Goal: Task Accomplishment & Management: Manage account settings

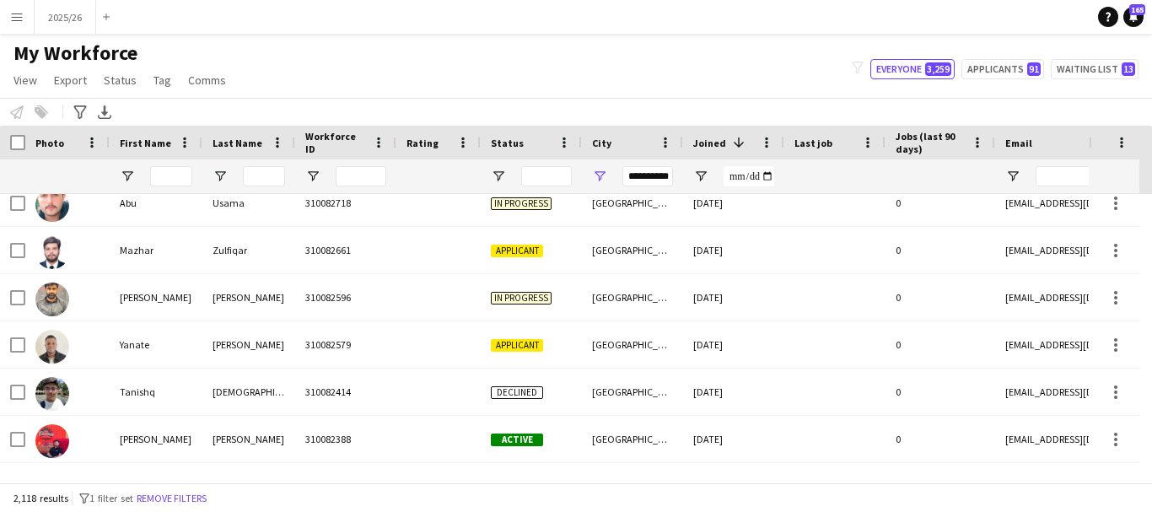
scroll to position [959, 0]
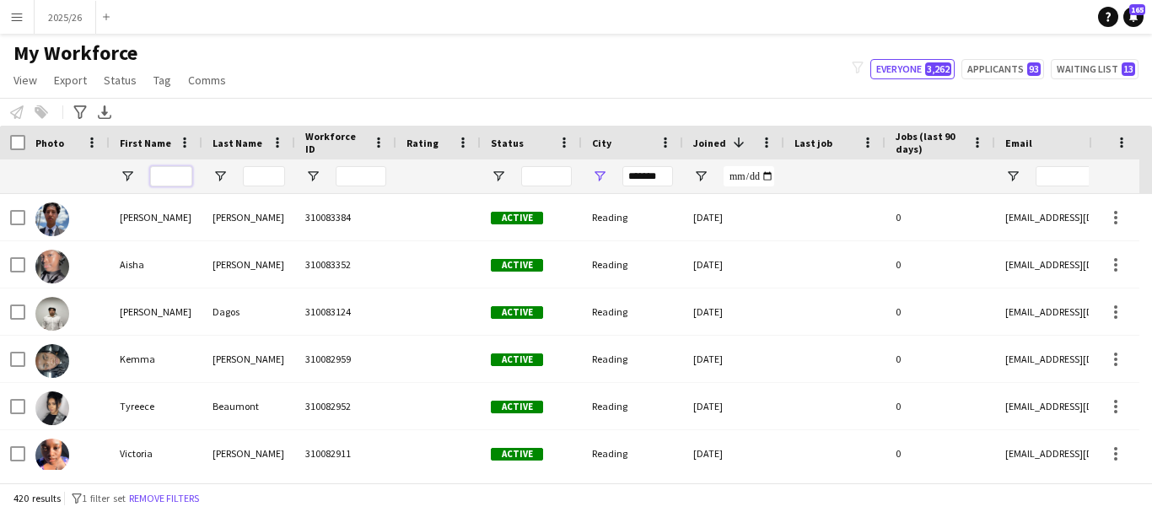
click at [160, 178] on input "First Name Filter Input" at bounding box center [171, 176] width 42 height 20
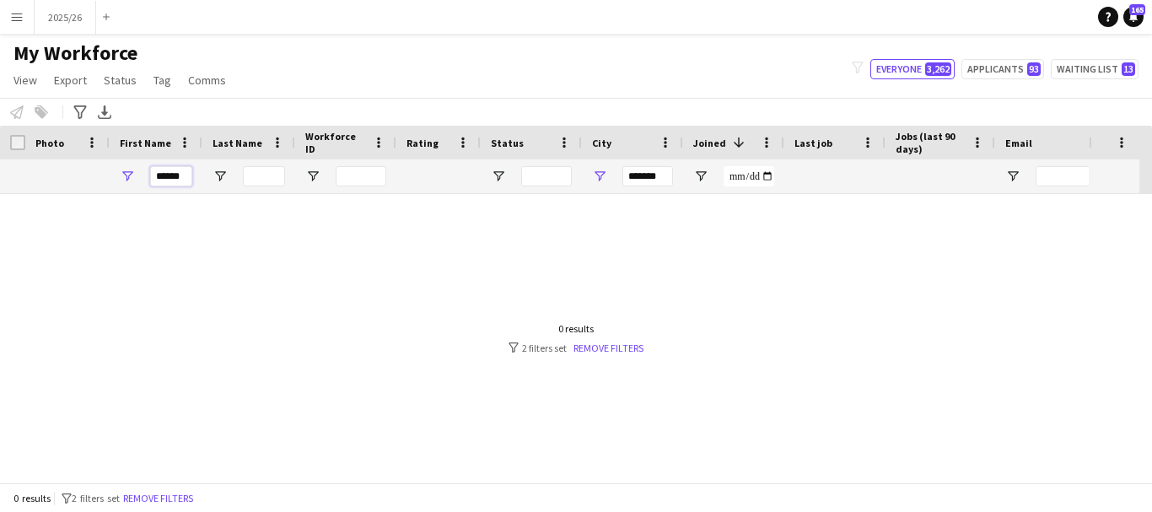
type input "******"
drag, startPoint x: 664, startPoint y: 180, endPoint x: 414, endPoint y: 142, distance: 253.3
click at [414, 142] on div "Workforce Details Photo First Name 1" at bounding box center [914, 160] width 1828 height 68
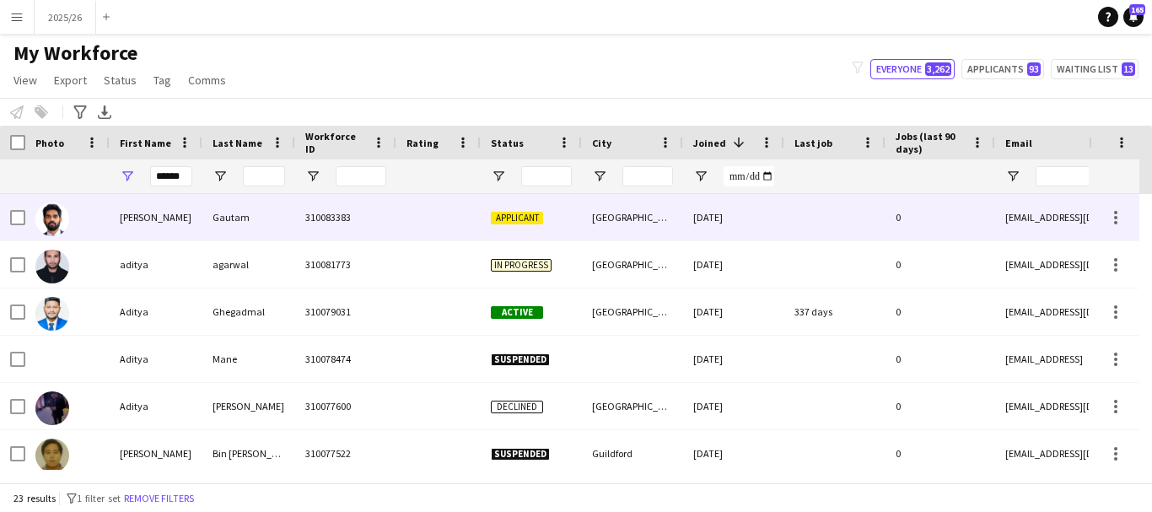
click at [409, 225] on div at bounding box center [438, 217] width 84 height 46
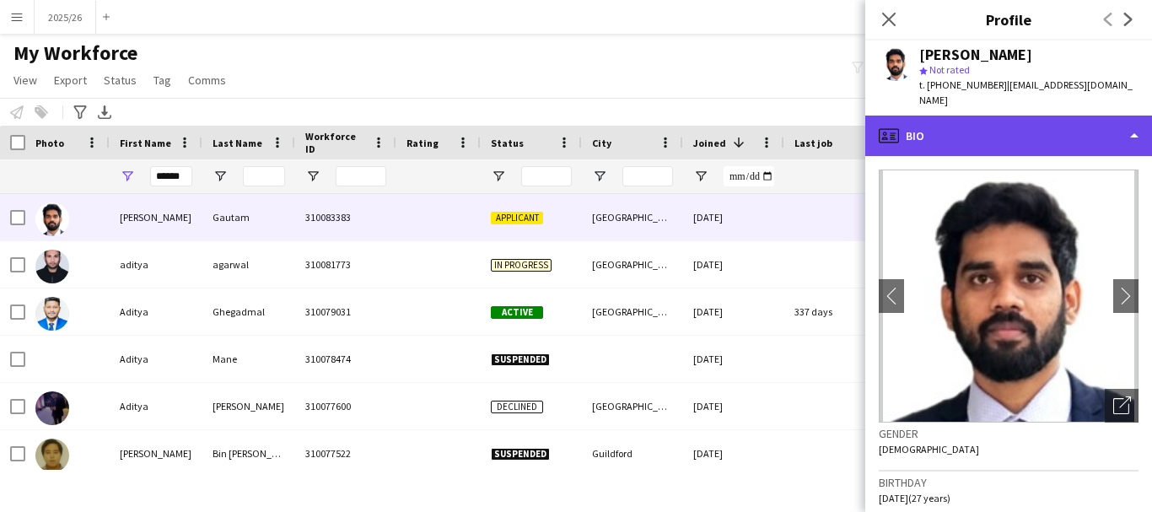
click at [926, 121] on div "profile Bio" at bounding box center [1008, 136] width 287 height 40
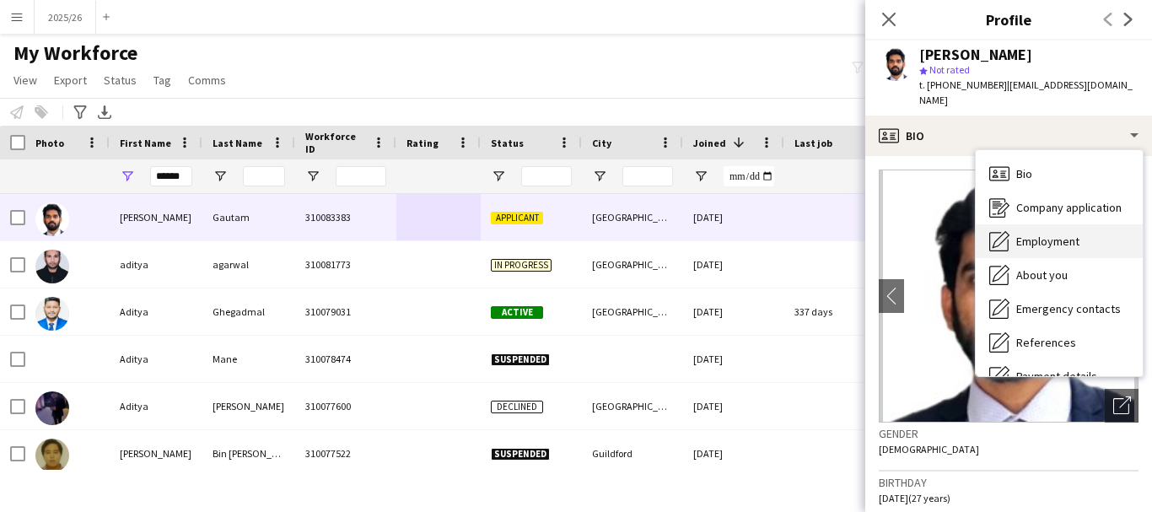
click at [1053, 239] on span "Employment" at bounding box center [1047, 241] width 63 height 15
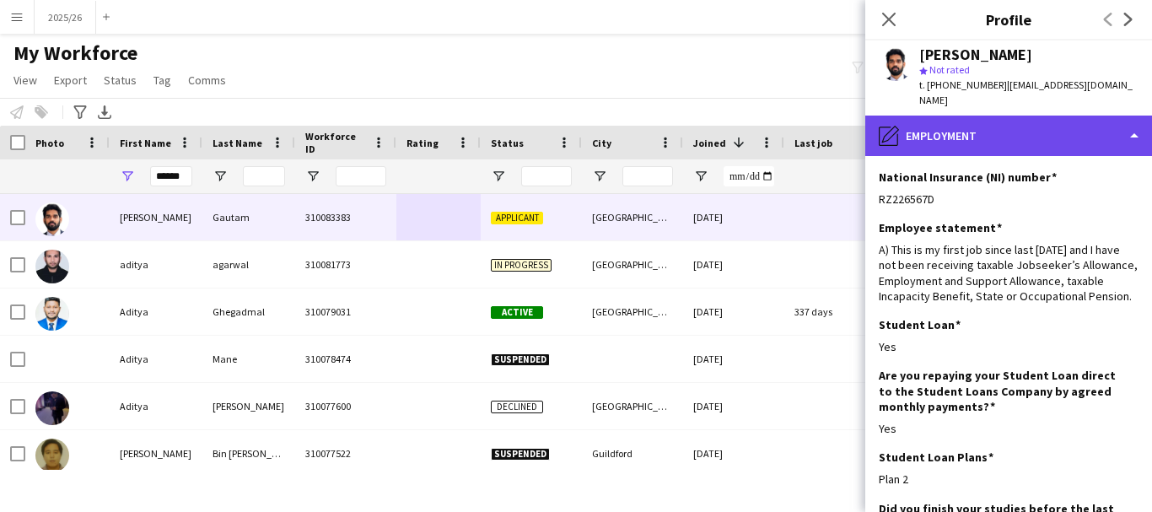
click at [995, 122] on div "pencil4 Employment" at bounding box center [1008, 136] width 287 height 40
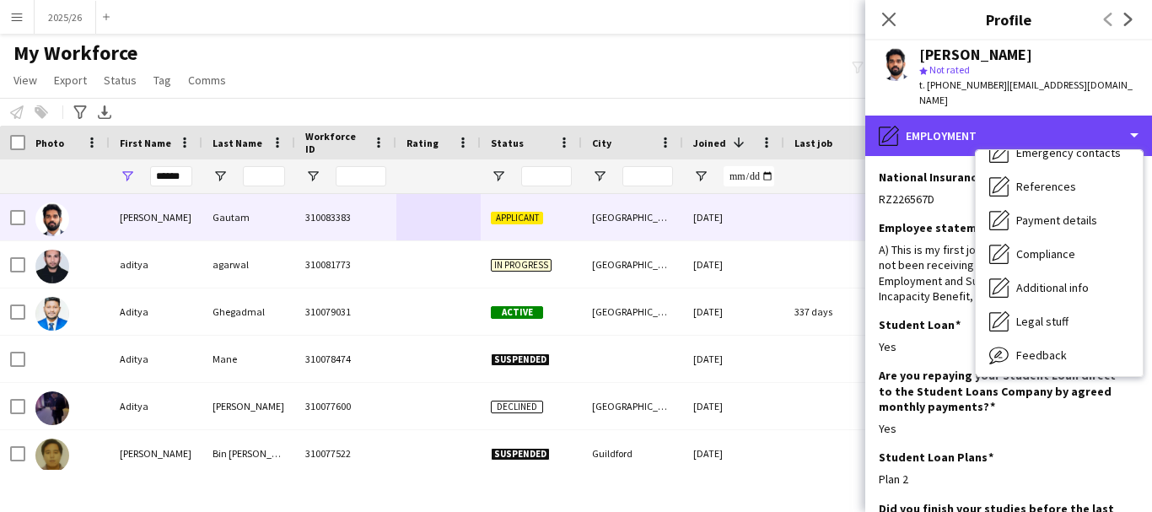
scroll to position [192, 0]
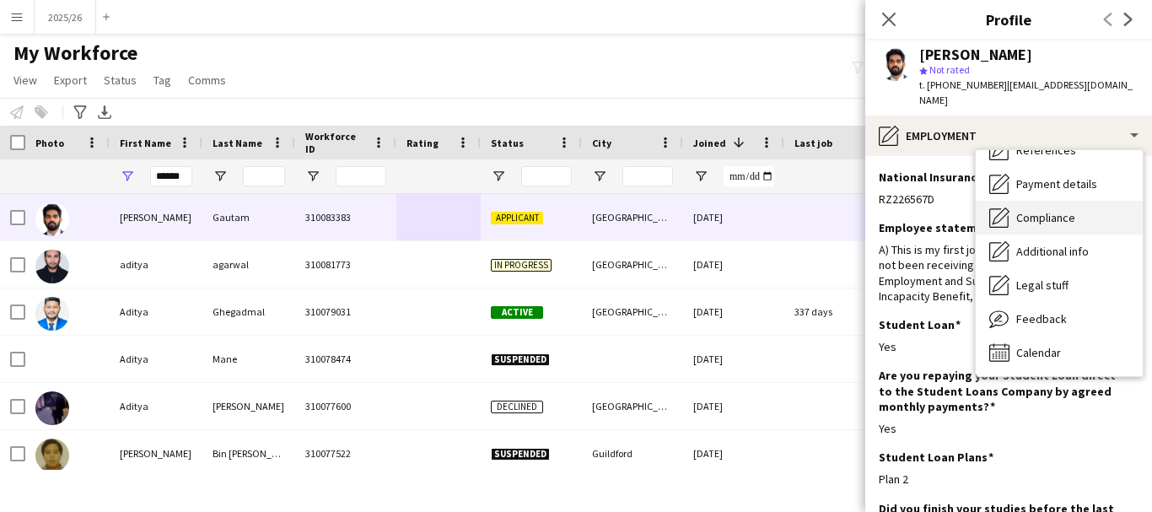
click at [1094, 219] on div "Compliance Compliance" at bounding box center [1058, 218] width 167 height 34
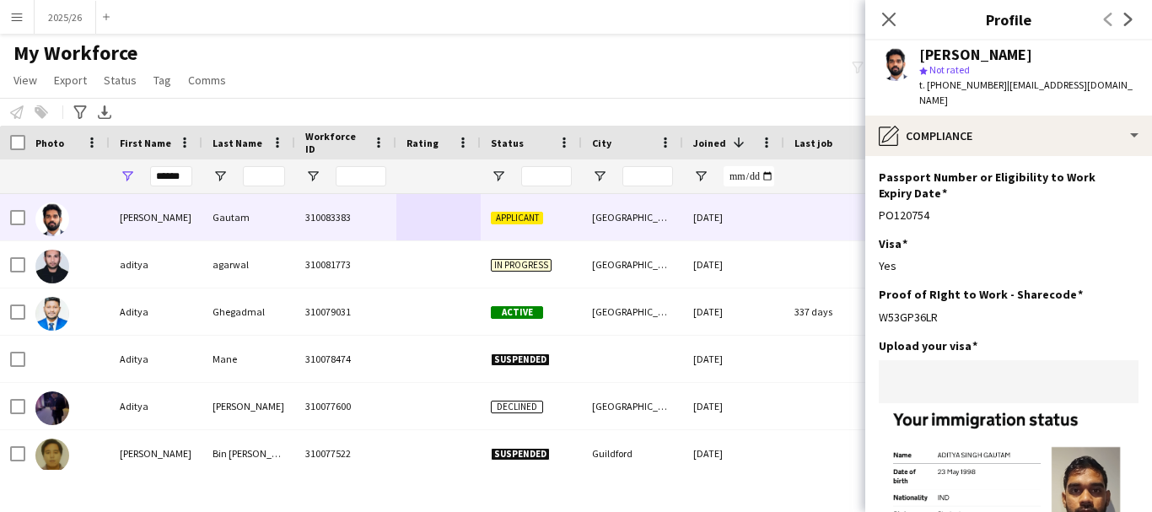
scroll to position [421, 0]
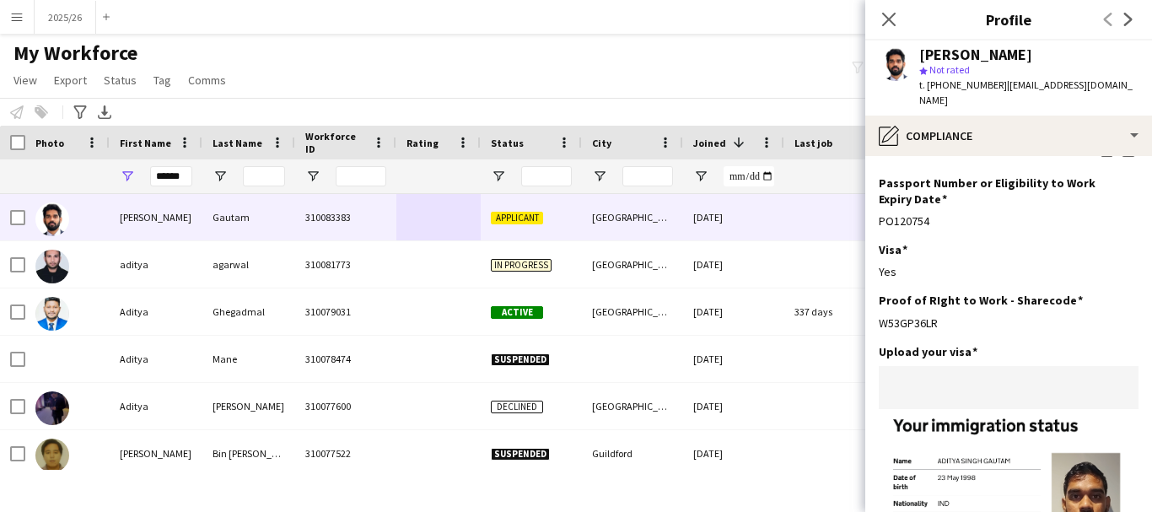
drag, startPoint x: 943, startPoint y: 309, endPoint x: 878, endPoint y: 316, distance: 65.3
click at [878, 316] on app-section-data-types "Nationality Edit this field Indian Permission to Work in the UK Edit this field…" at bounding box center [1008, 334] width 287 height 356
copy div "W53GP36LR"
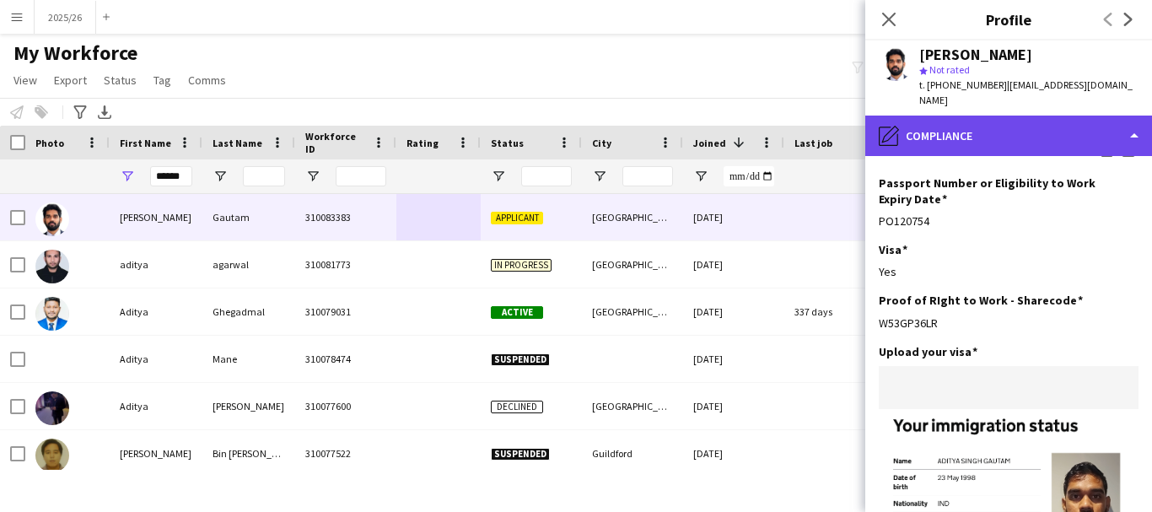
click at [969, 148] on div "pencil4 Compliance" at bounding box center [1008, 136] width 287 height 40
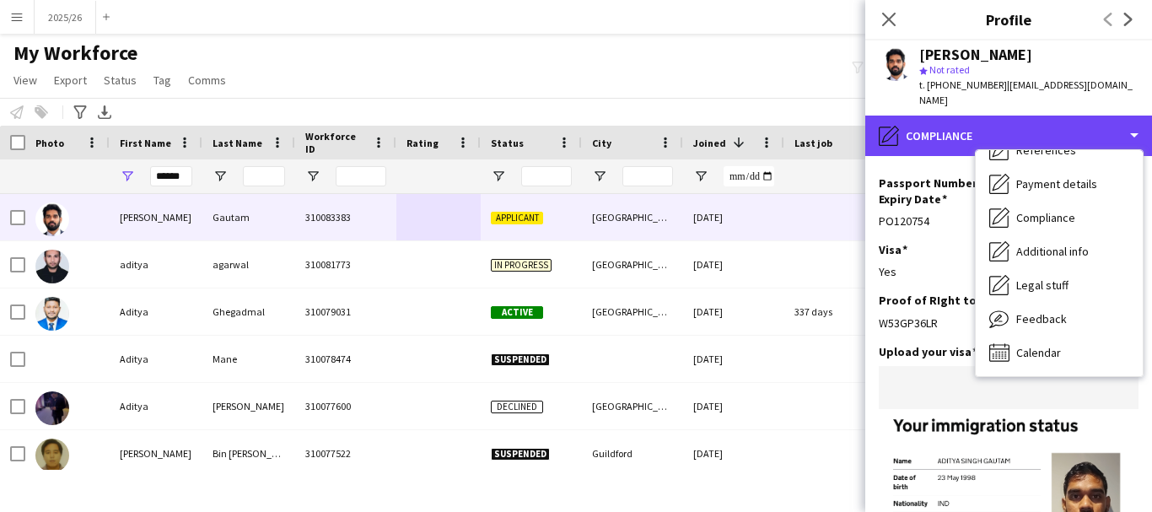
scroll to position [0, 0]
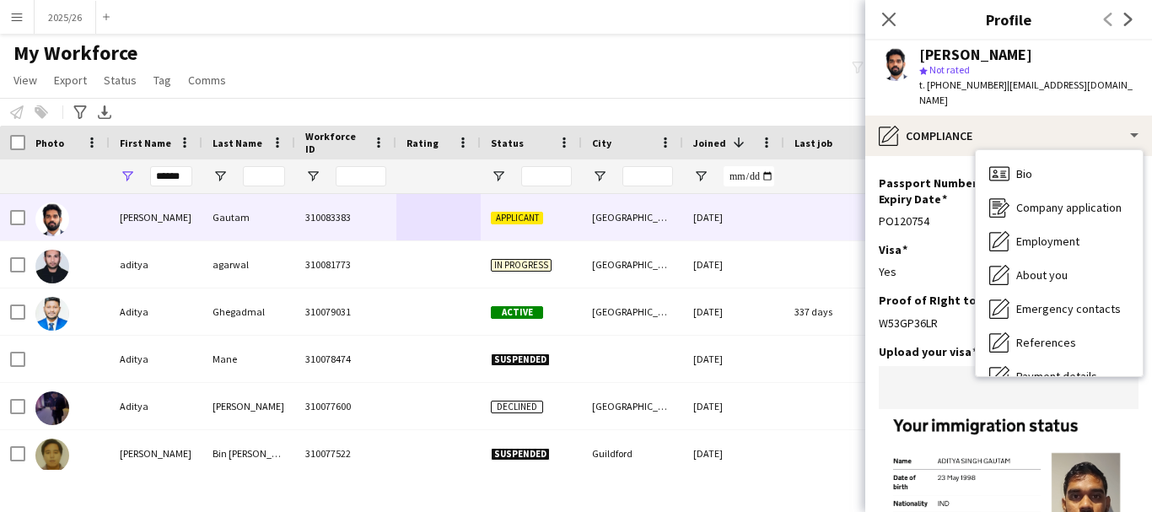
click at [1094, 154] on div "Bio Bio Company application Company application Employment Employment About you…" at bounding box center [1058, 263] width 167 height 226
click at [1094, 180] on div "Bio Bio" at bounding box center [1058, 174] width 167 height 34
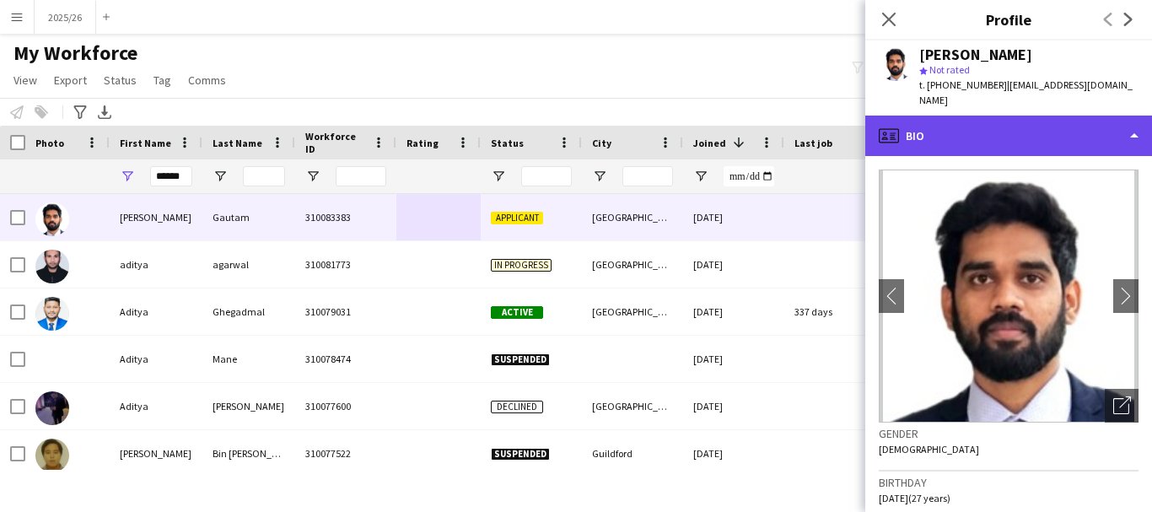
click at [1028, 141] on div "profile Bio" at bounding box center [1008, 136] width 287 height 40
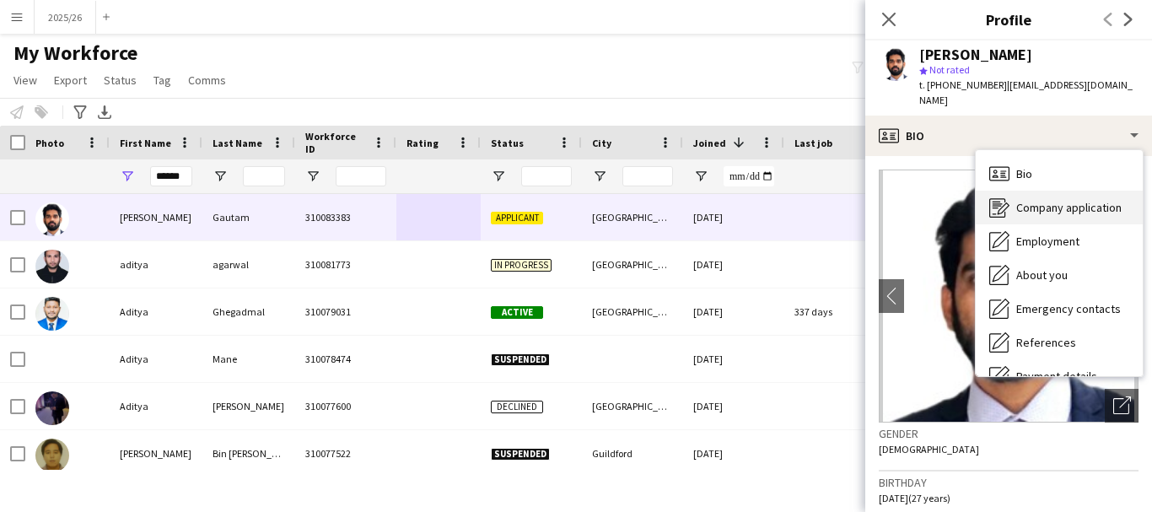
click at [1098, 213] on span "Company application" at bounding box center [1068, 207] width 105 height 15
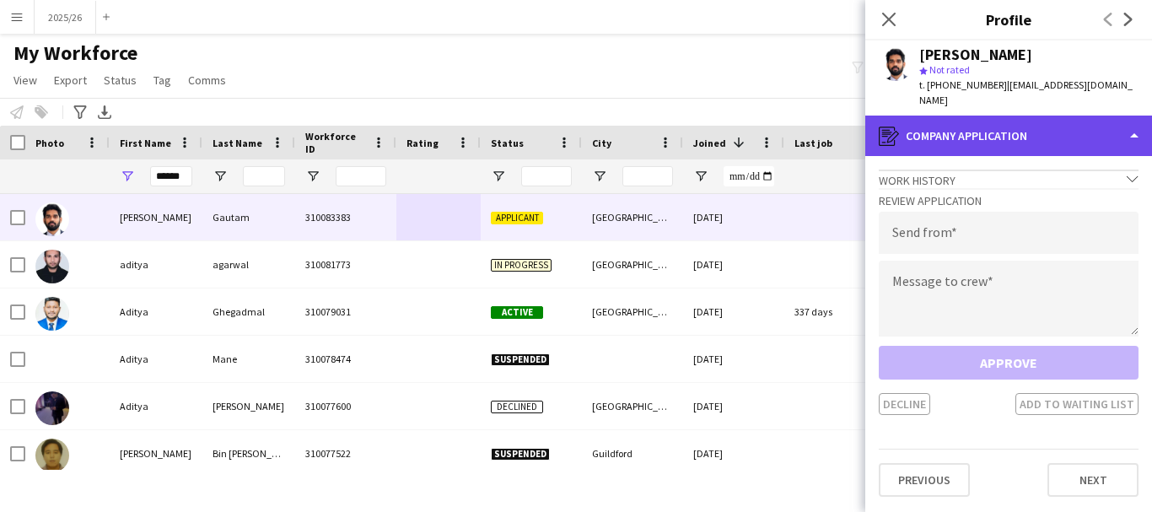
click at [1004, 150] on div "register Company application" at bounding box center [1008, 136] width 287 height 40
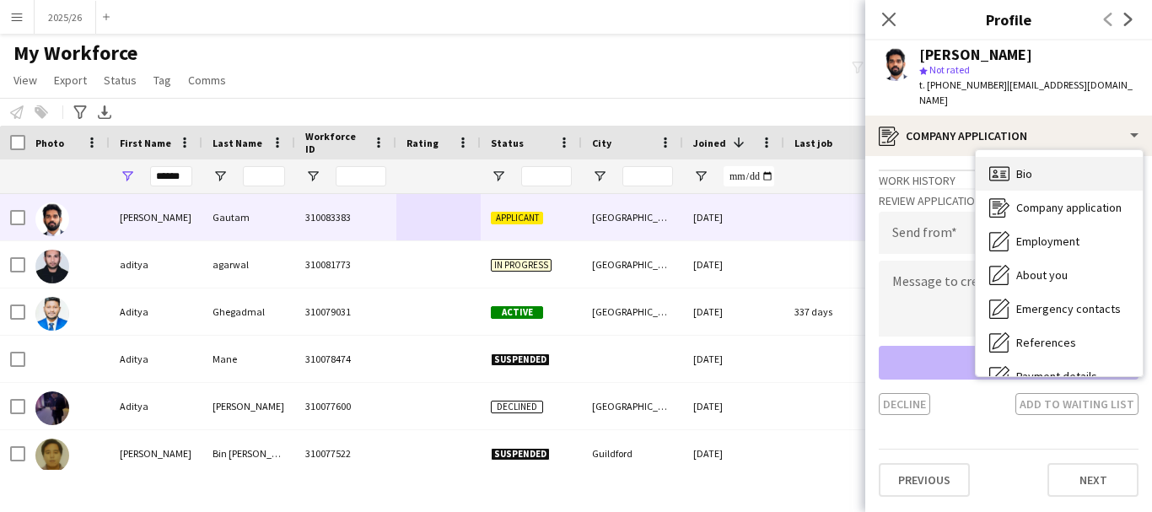
click at [1045, 165] on div "Bio Bio" at bounding box center [1058, 174] width 167 height 34
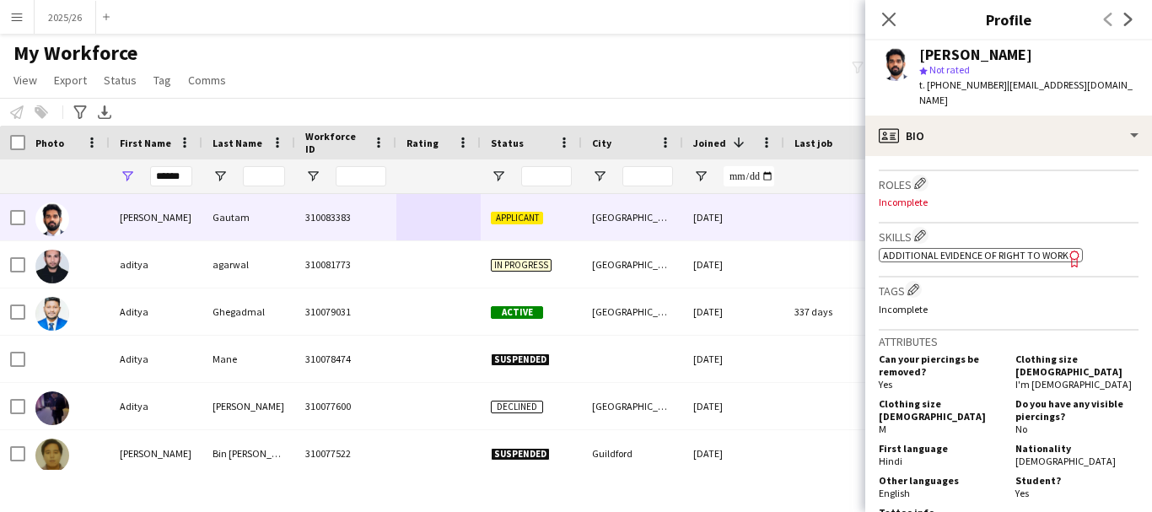
scroll to position [399, 0]
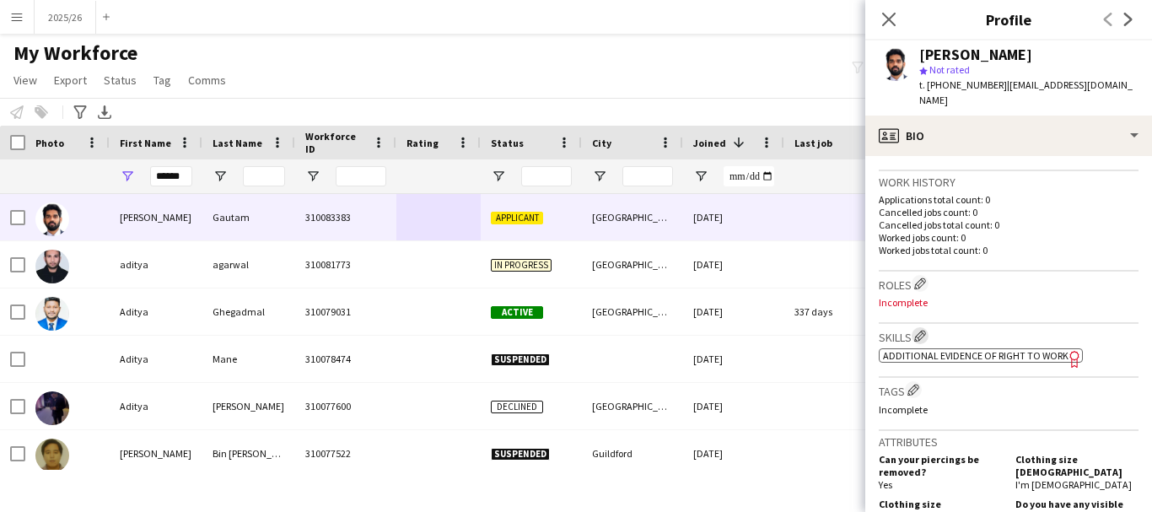
click at [922, 335] on app-icon "Edit crew company skills" at bounding box center [920, 336] width 12 height 12
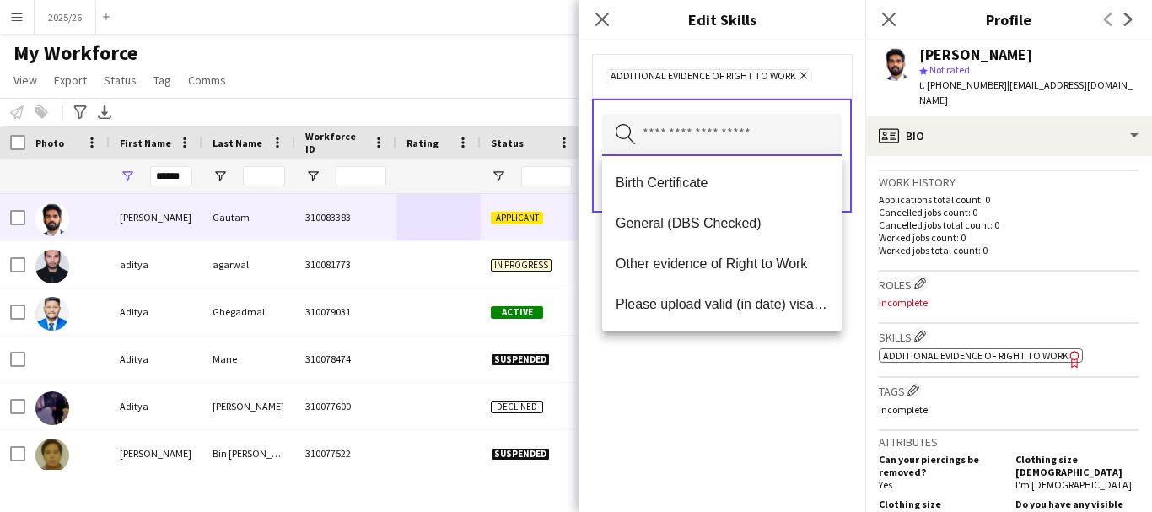
click at [695, 153] on input "text" at bounding box center [721, 135] width 239 height 42
click at [724, 251] on mat-option "Other evidence of Right to Work" at bounding box center [721, 264] width 239 height 40
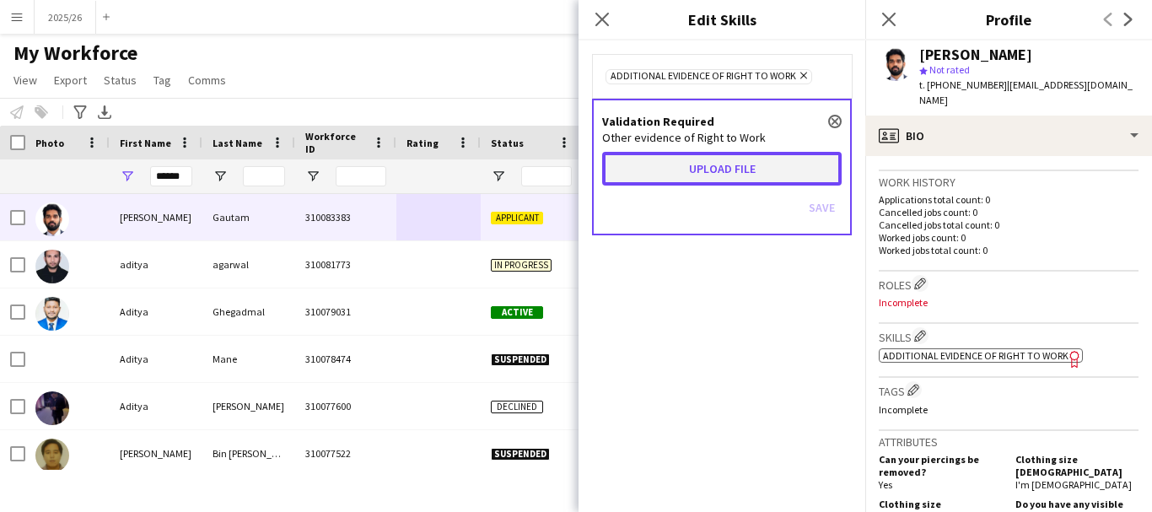
click at [695, 169] on button "Upload file" at bounding box center [721, 169] width 239 height 34
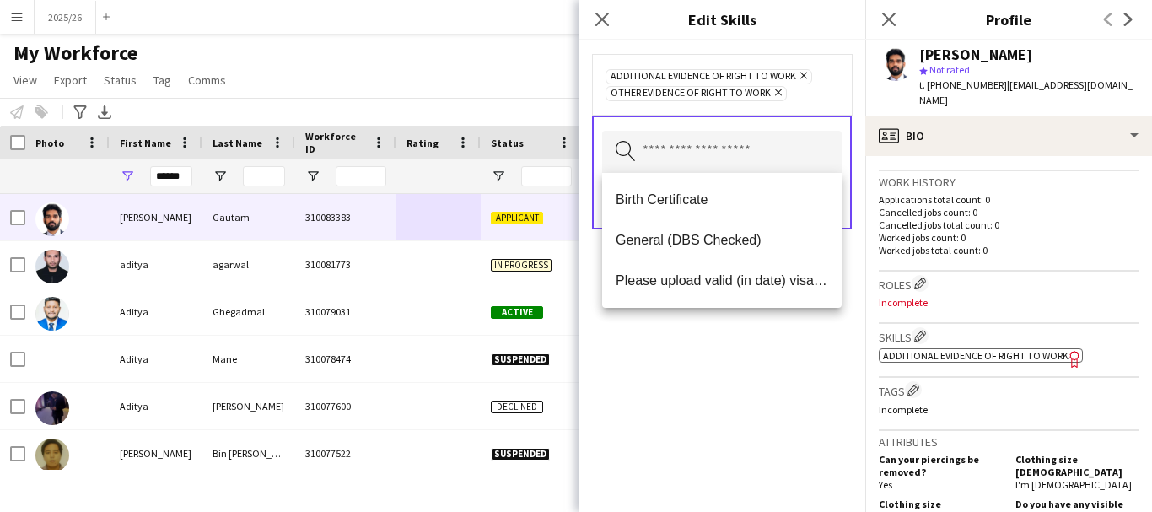
click at [858, 136] on form "Additional evidence of Right to Work Remove Other evidence of Right to Work Rem…" at bounding box center [721, 158] width 287 height 236
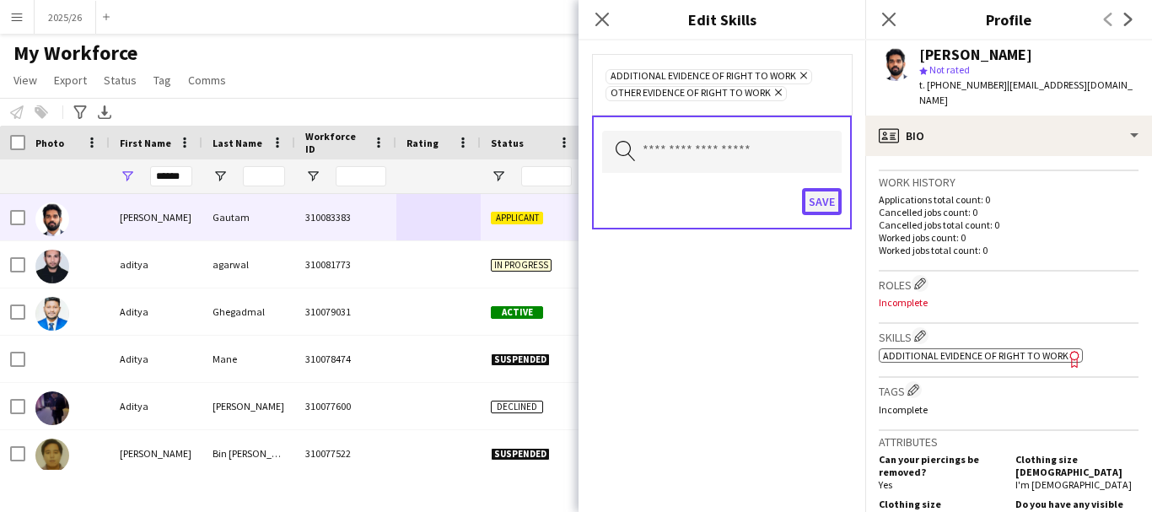
click at [816, 204] on button "Save" at bounding box center [822, 201] width 40 height 27
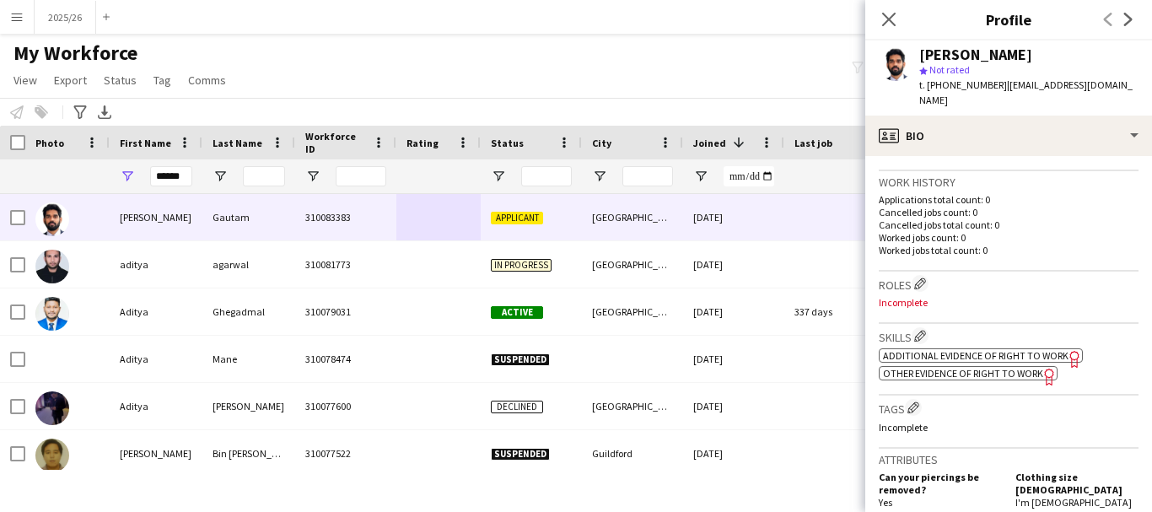
click at [941, 375] on span "Other evidence of Right to Work" at bounding box center [963, 373] width 160 height 13
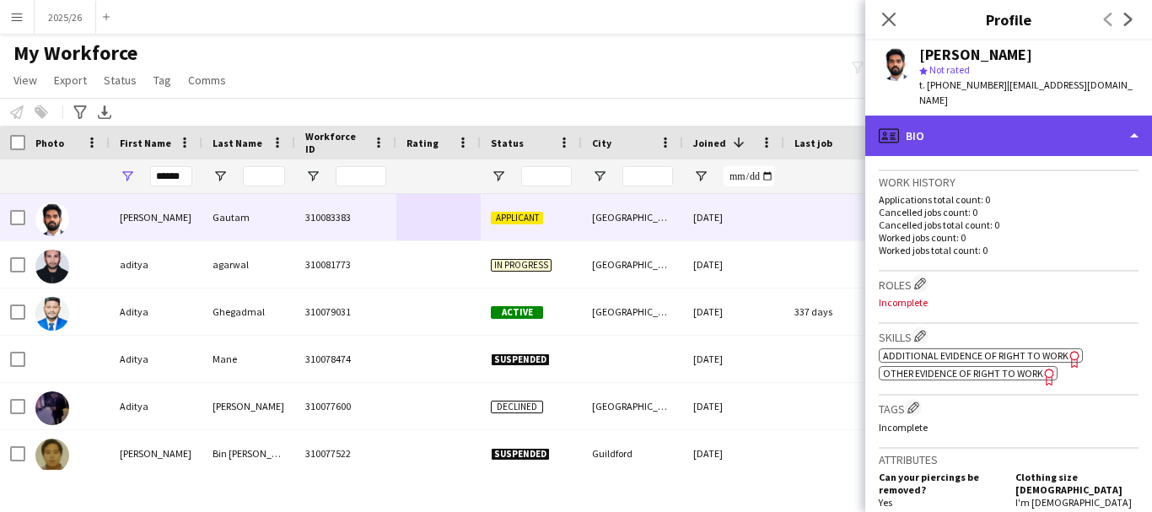
click at [959, 136] on div "profile Bio" at bounding box center [1008, 136] width 287 height 40
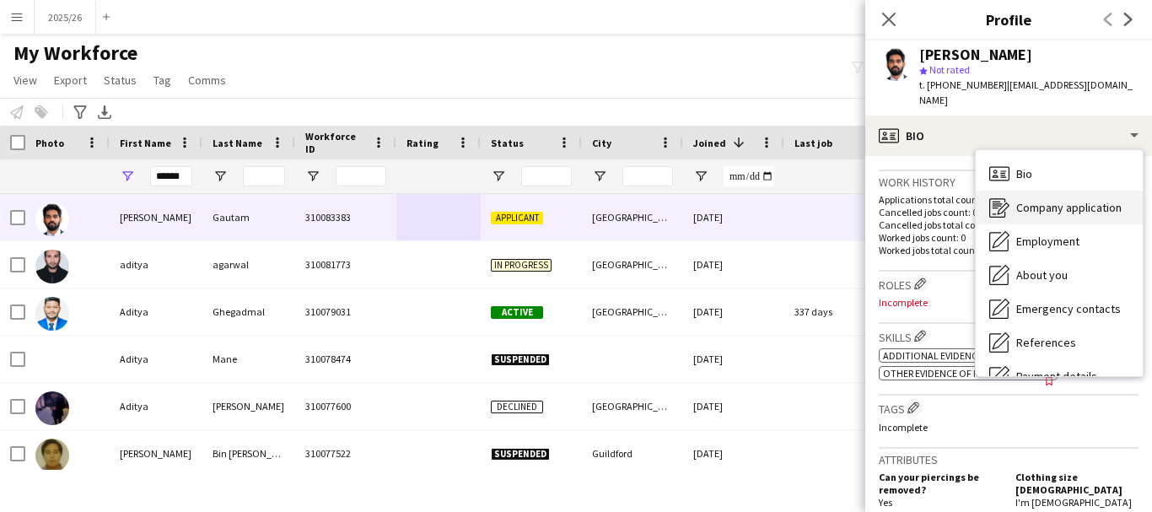
click at [1025, 213] on span "Company application" at bounding box center [1068, 207] width 105 height 15
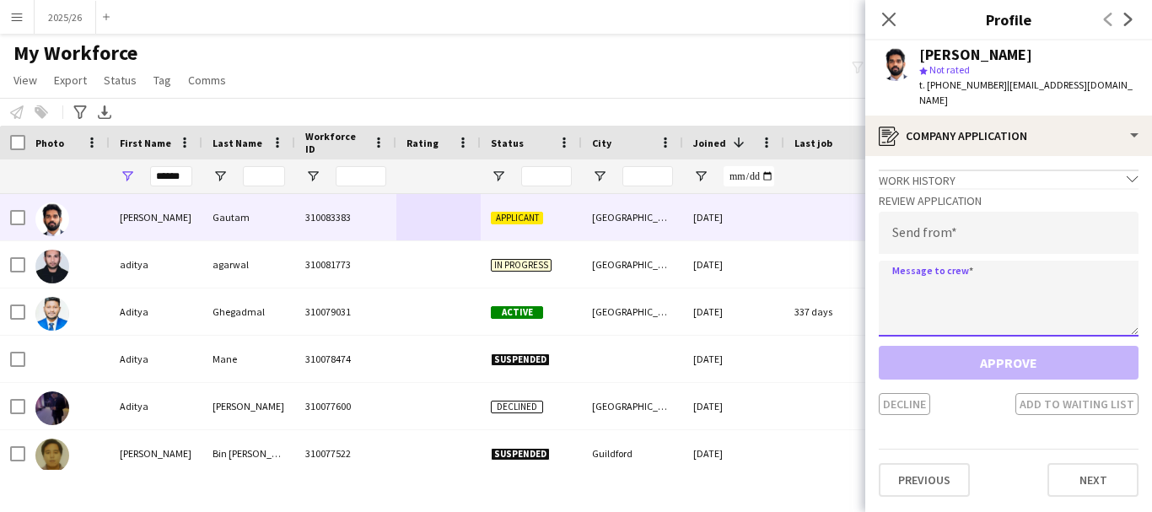
click at [972, 282] on textarea at bounding box center [1009, 299] width 260 height 76
paste textarea "**********"
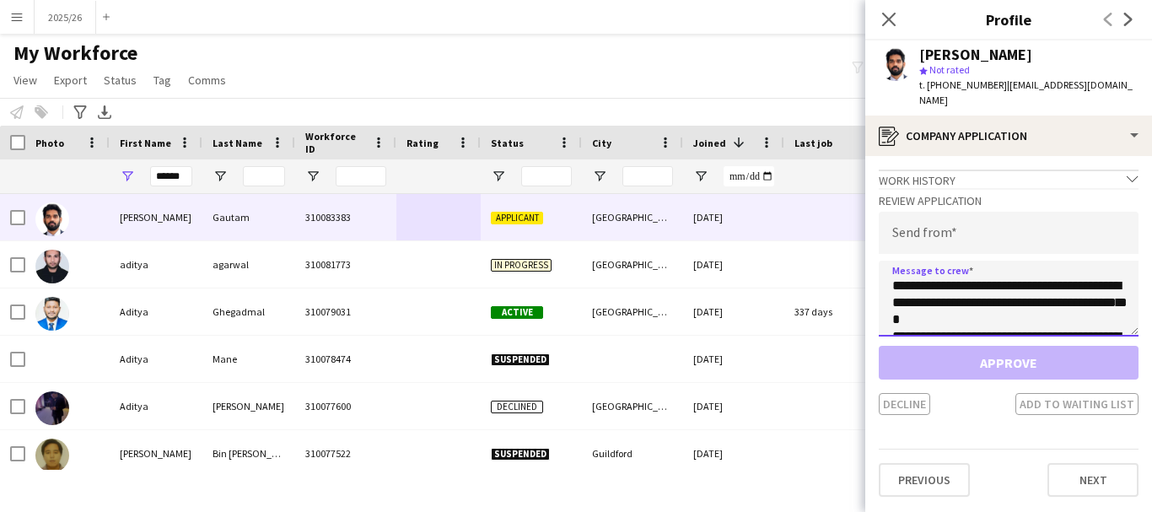
scroll to position [348, 0]
type textarea "**********"
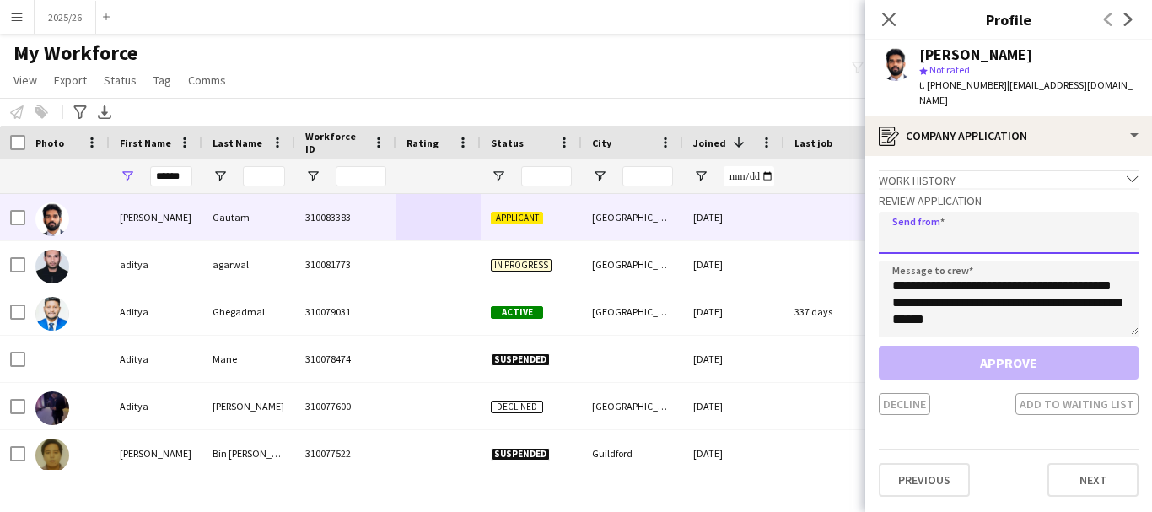
click at [962, 248] on input "email" at bounding box center [1009, 233] width 260 height 42
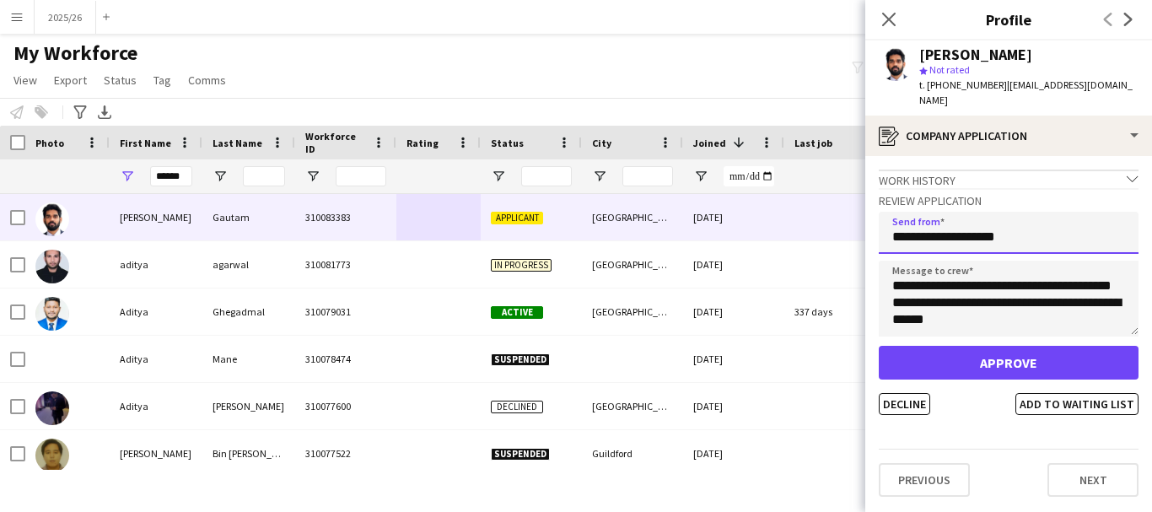
type input "**********"
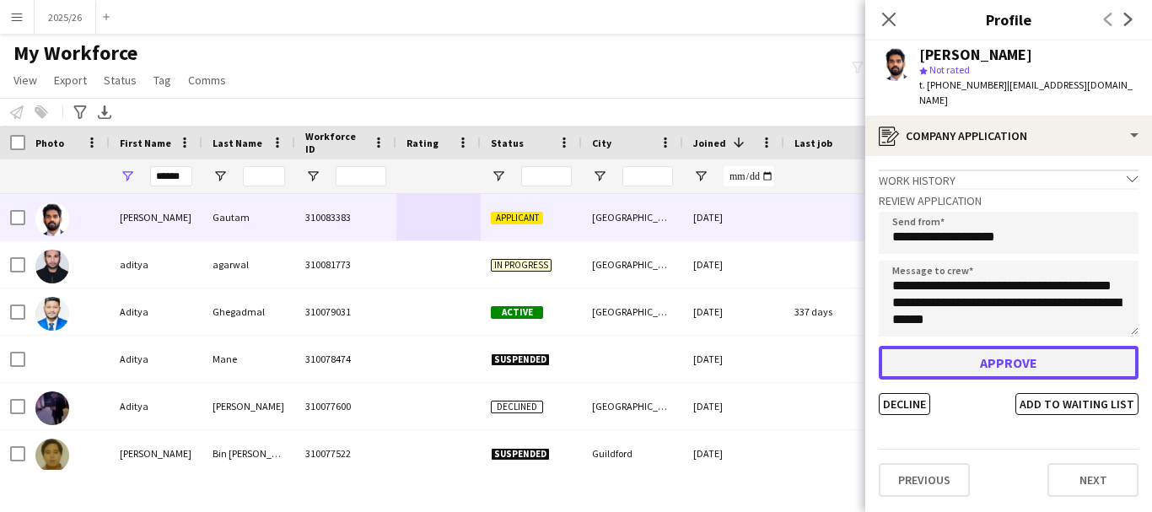
click at [1017, 368] on button "Approve" at bounding box center [1009, 363] width 260 height 34
